Goal: Transaction & Acquisition: Purchase product/service

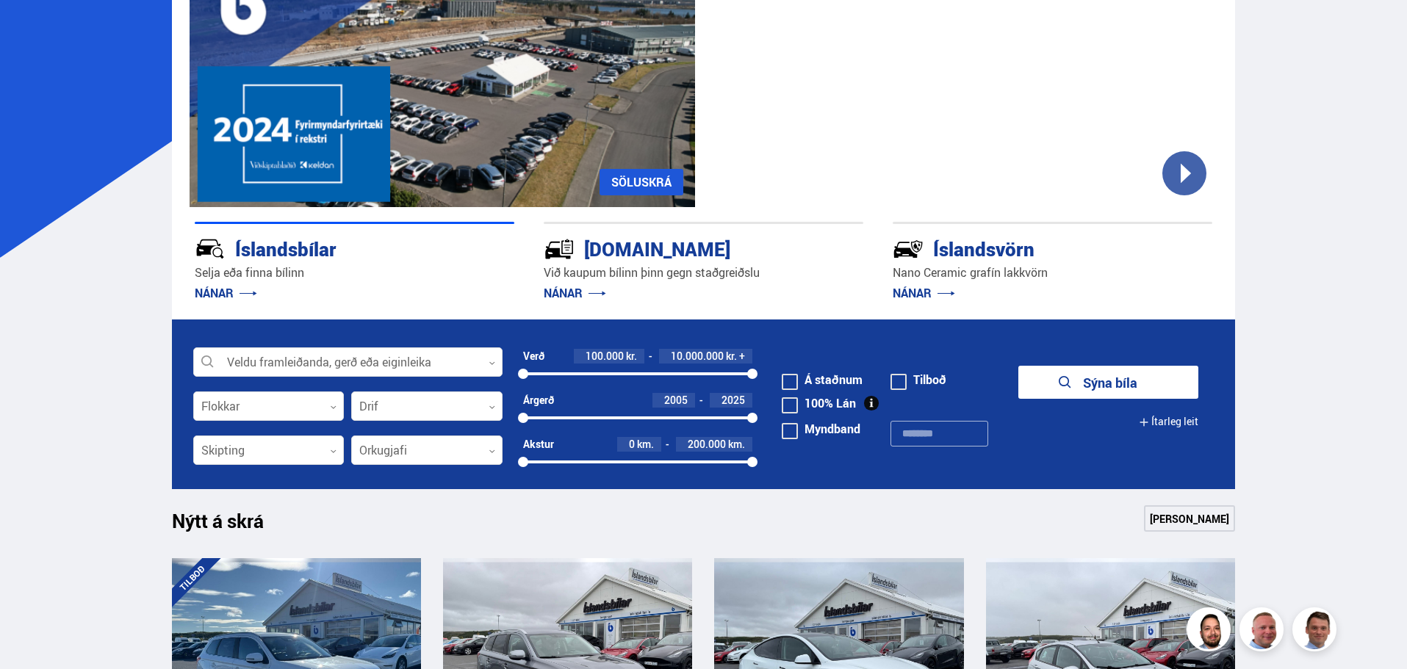
scroll to position [196, 0]
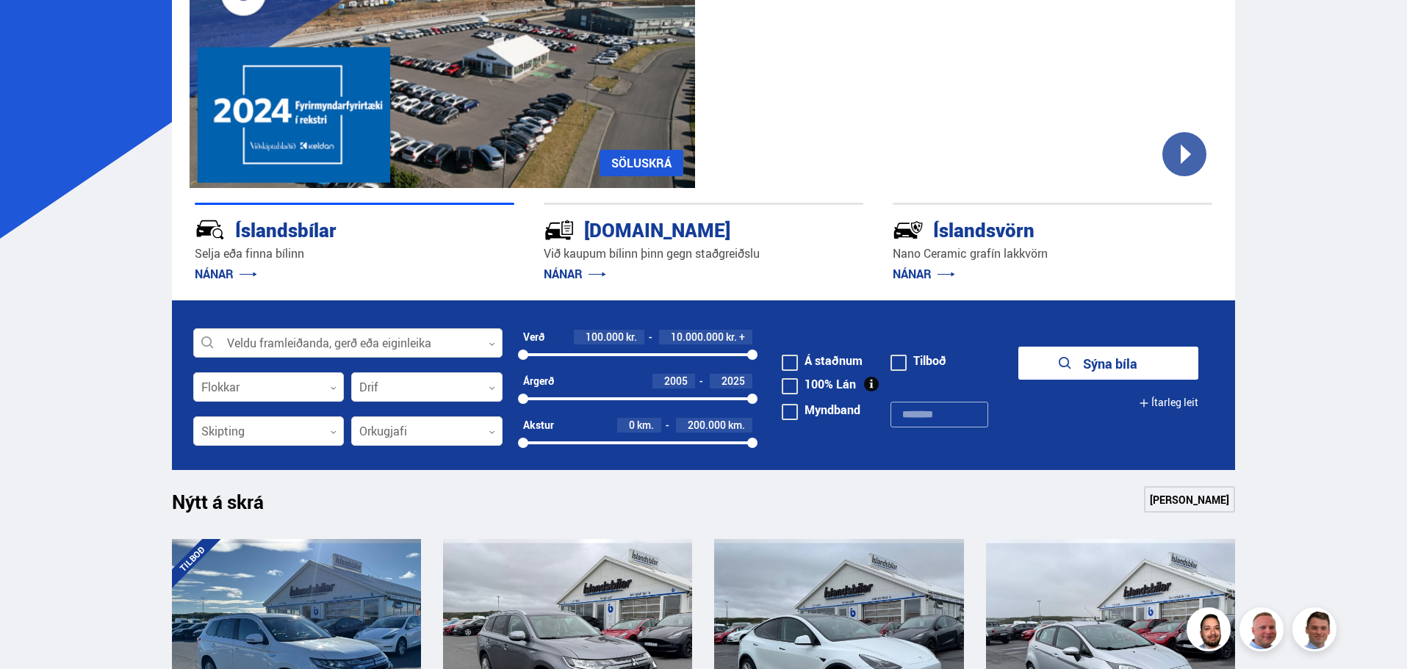
click at [494, 340] on div at bounding box center [347, 343] width 309 height 29
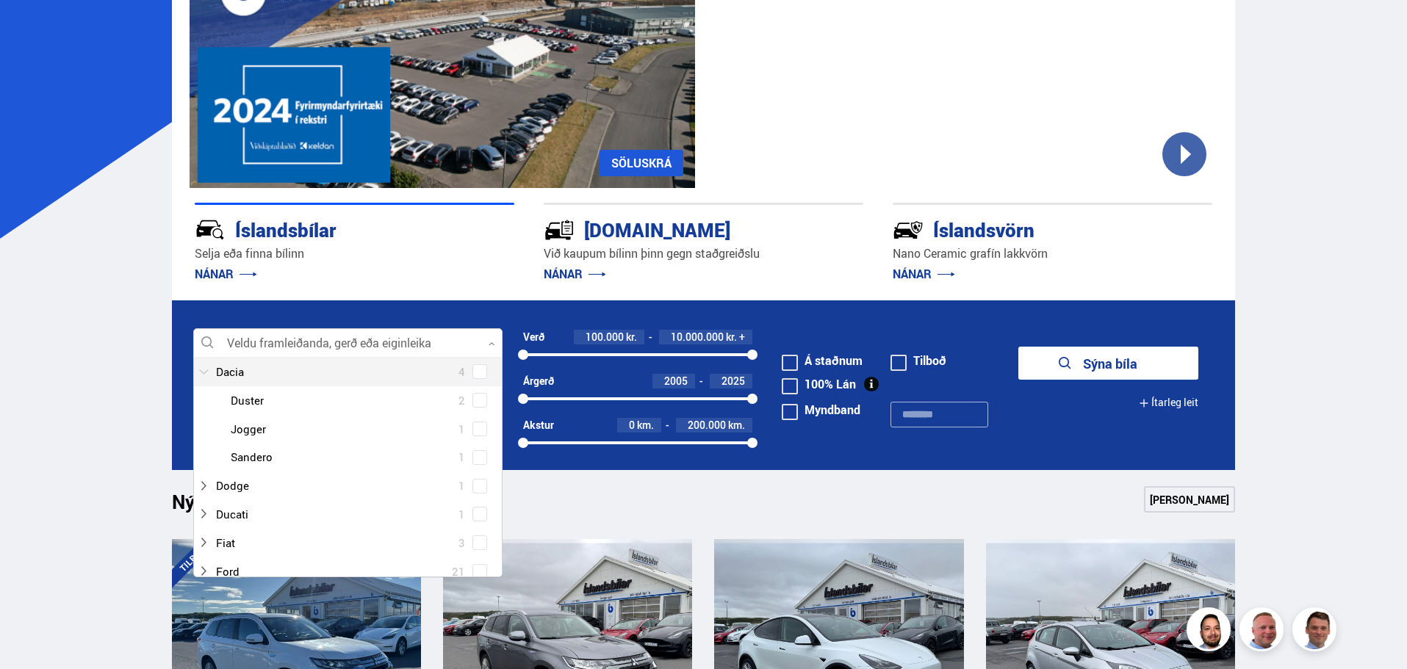
click at [205, 372] on icon at bounding box center [204, 371] width 10 height 5
click at [489, 340] on div at bounding box center [347, 343] width 309 height 29
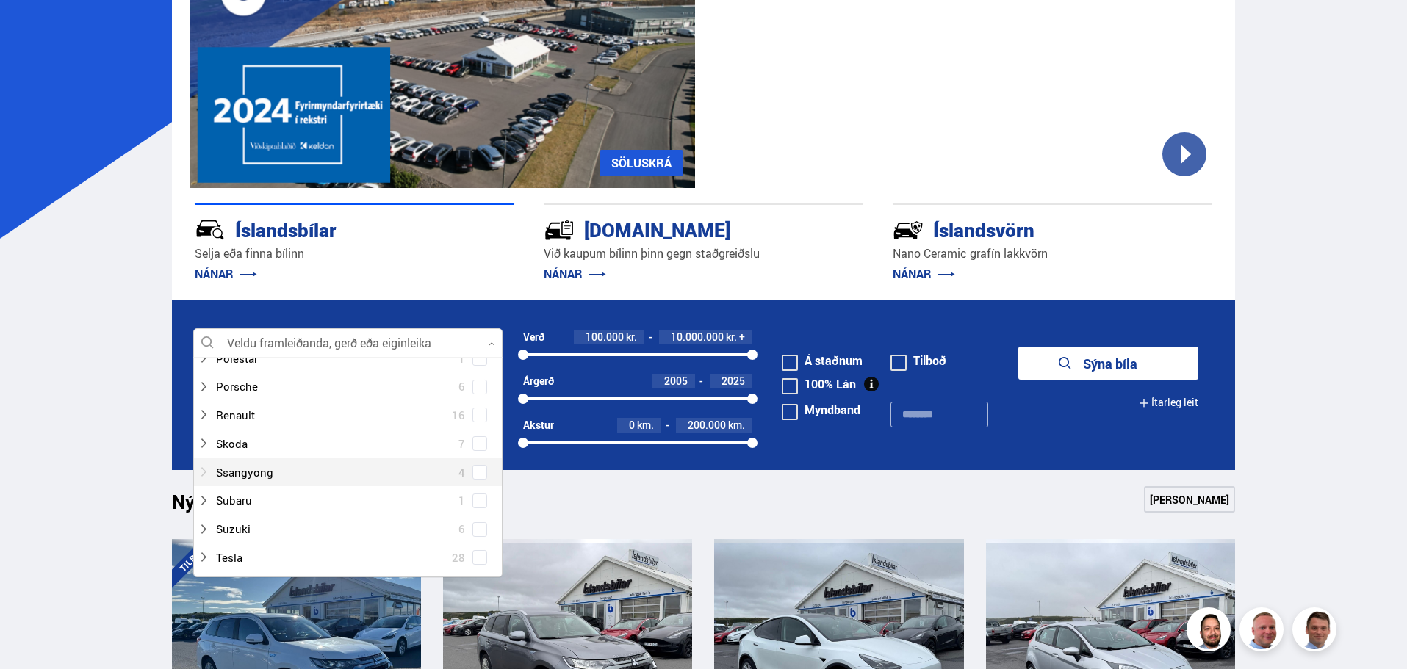
scroll to position [1175, 0]
click at [229, 392] on div at bounding box center [333, 390] width 271 height 21
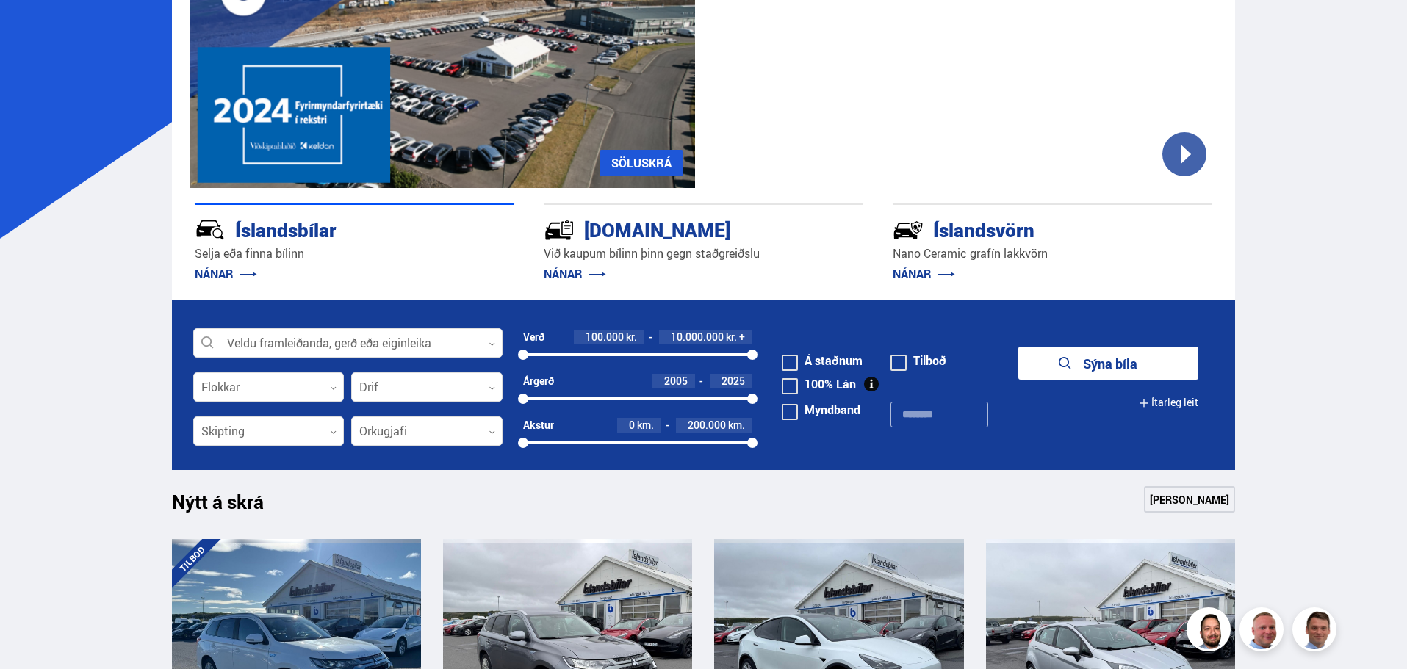
click at [1087, 356] on button "Sýna bíla" at bounding box center [1108, 363] width 180 height 33
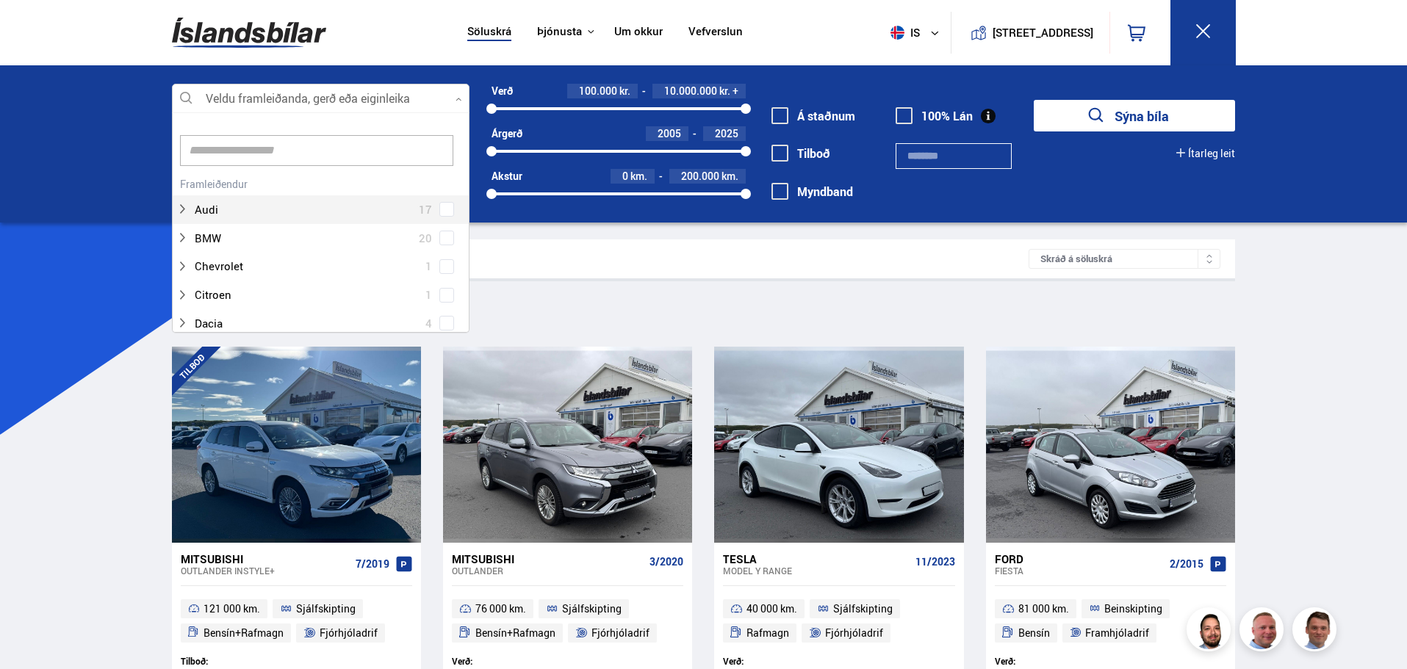
click at [383, 100] on div at bounding box center [320, 98] width 297 height 29
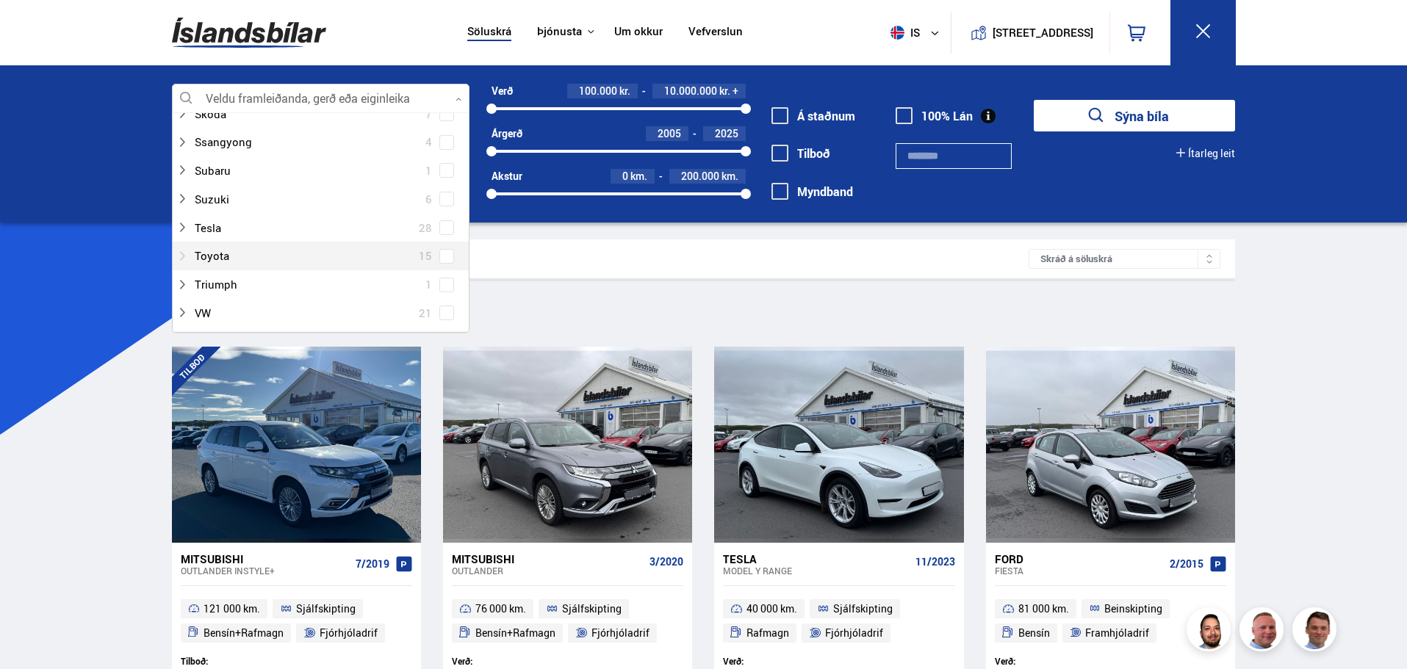
click at [235, 249] on div at bounding box center [305, 255] width 259 height 21
click at [440, 250] on span at bounding box center [446, 256] width 15 height 15
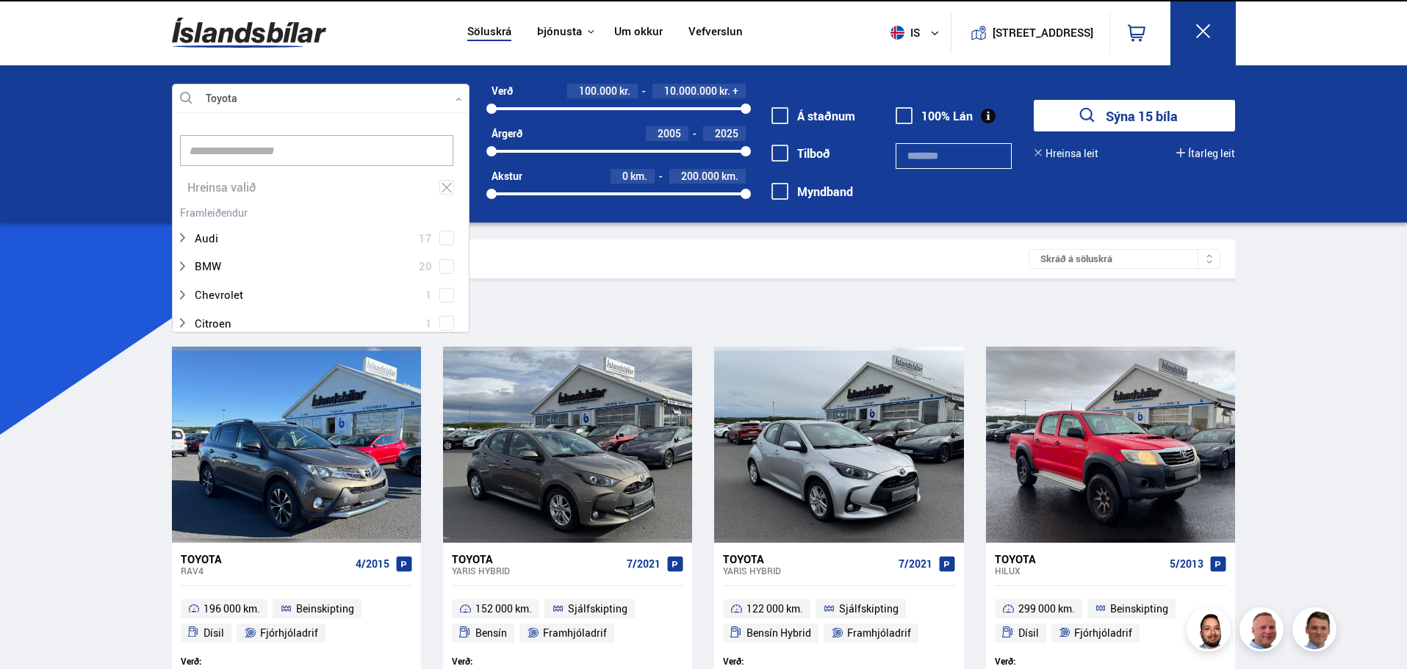
click at [1100, 123] on button "Sýna 15 bíla" at bounding box center [1134, 116] width 201 height 32
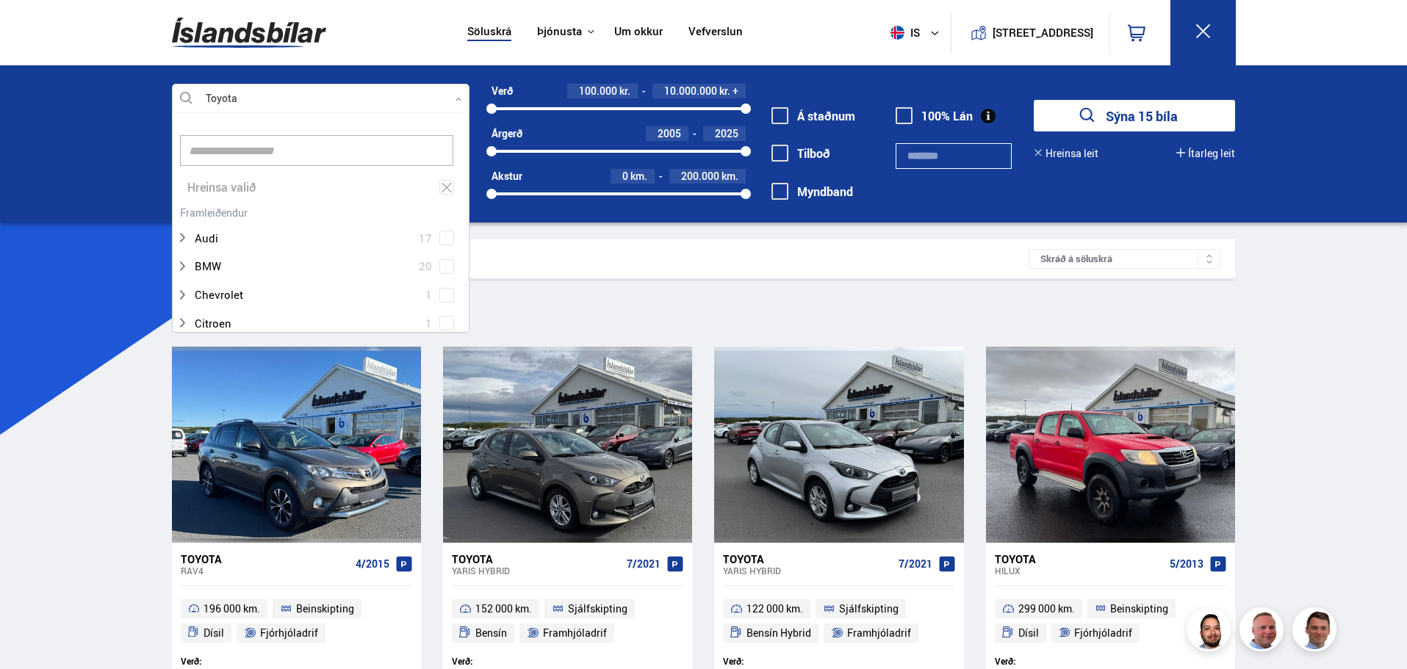
click at [456, 99] on icon at bounding box center [458, 99] width 7 height 7
click at [211, 184] on div "Hreinsa valið" at bounding box center [321, 187] width 296 height 29
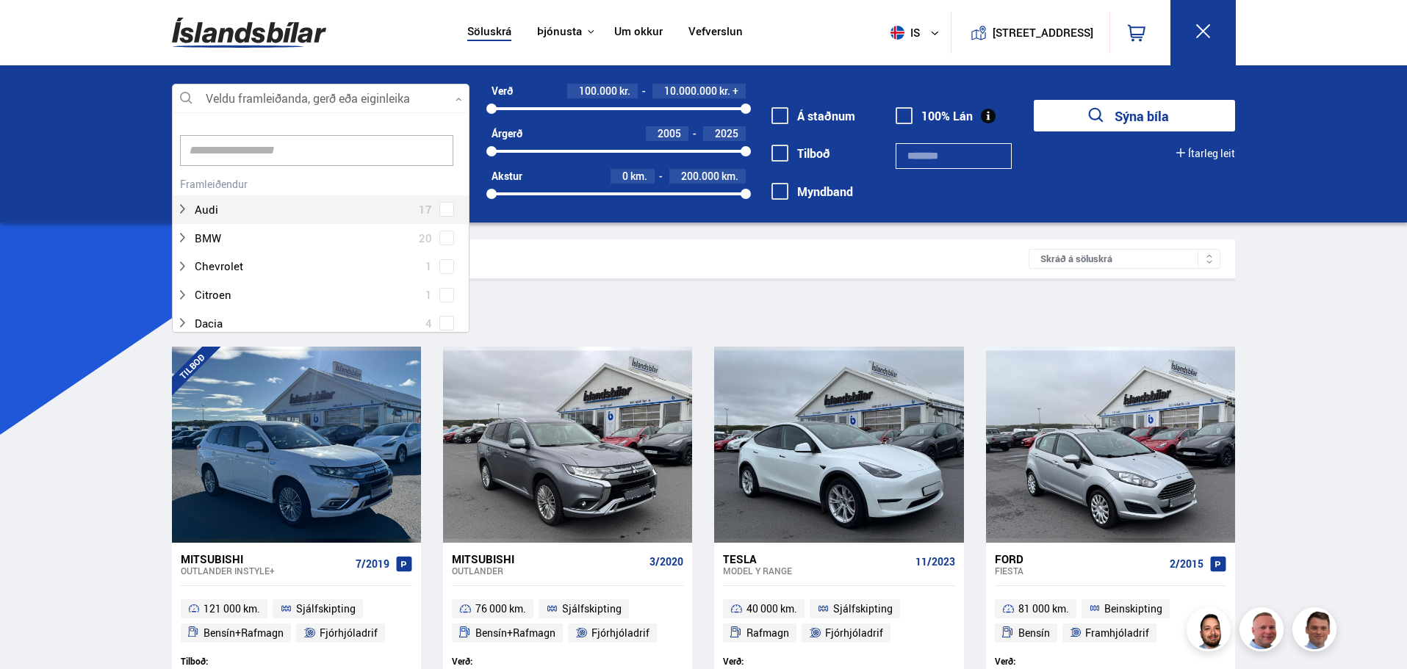
click at [356, 96] on div at bounding box center [320, 98] width 297 height 29
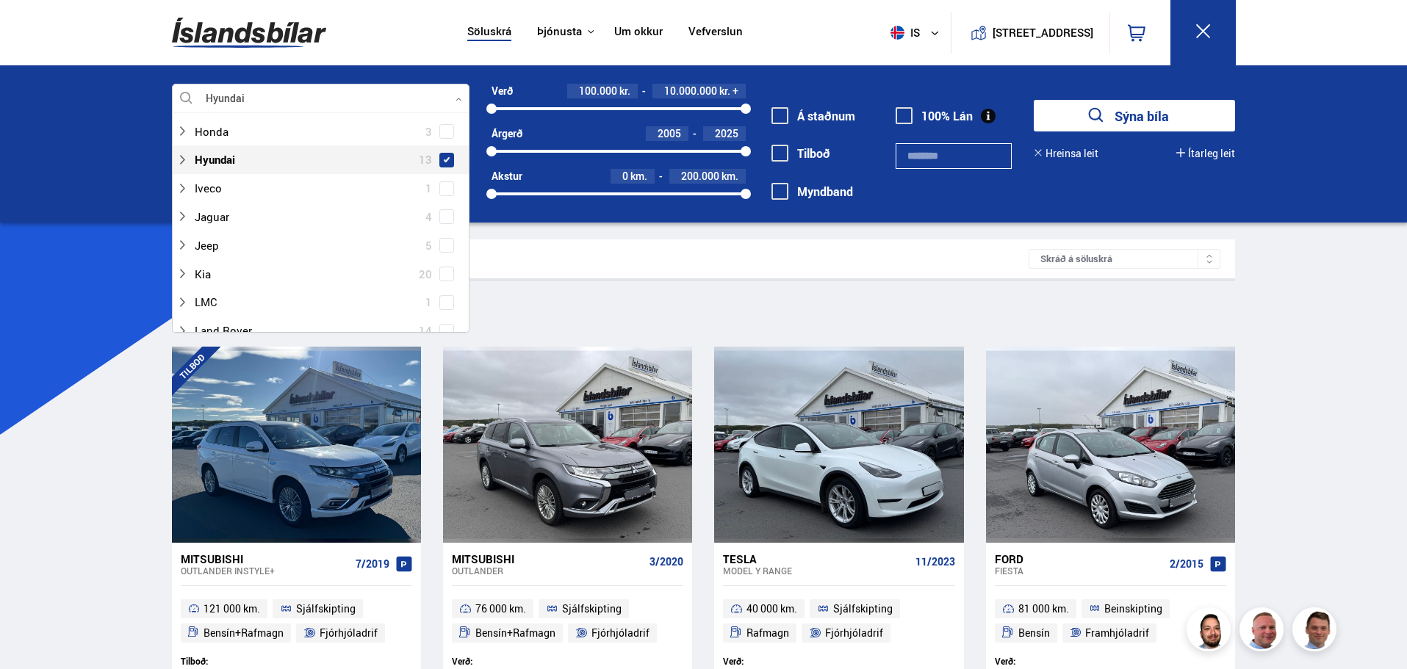
click at [444, 157] on span at bounding box center [447, 160] width 6 height 6
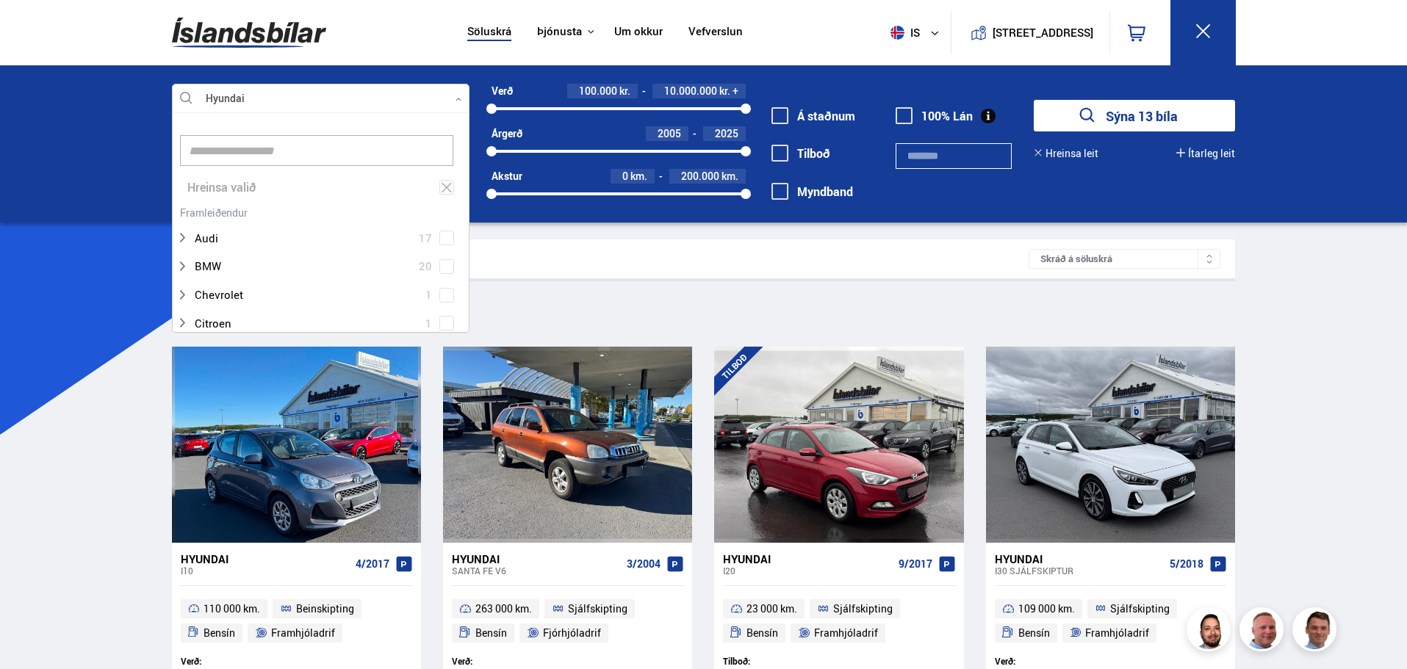
click at [743, 306] on div "Sía Hyundai" at bounding box center [704, 311] width 1064 height 31
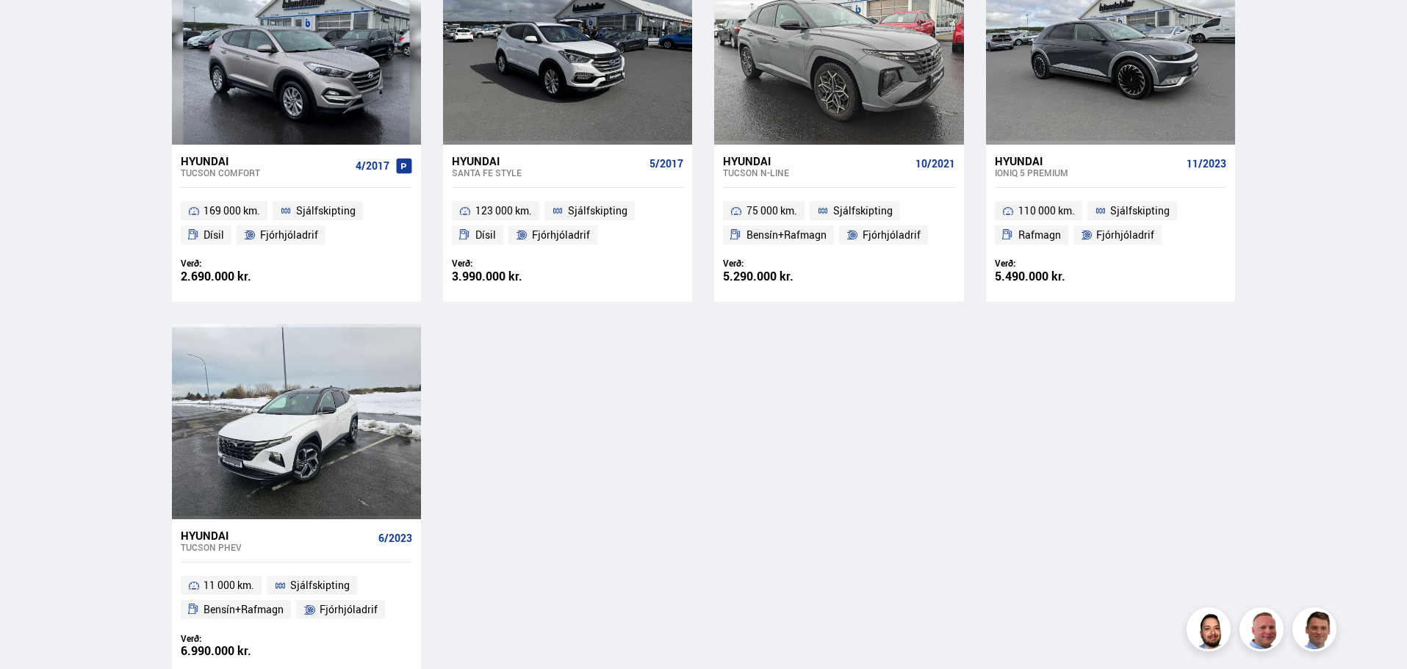
scroll to position [1175, 0]
